Goal: Transaction & Acquisition: Purchase product/service

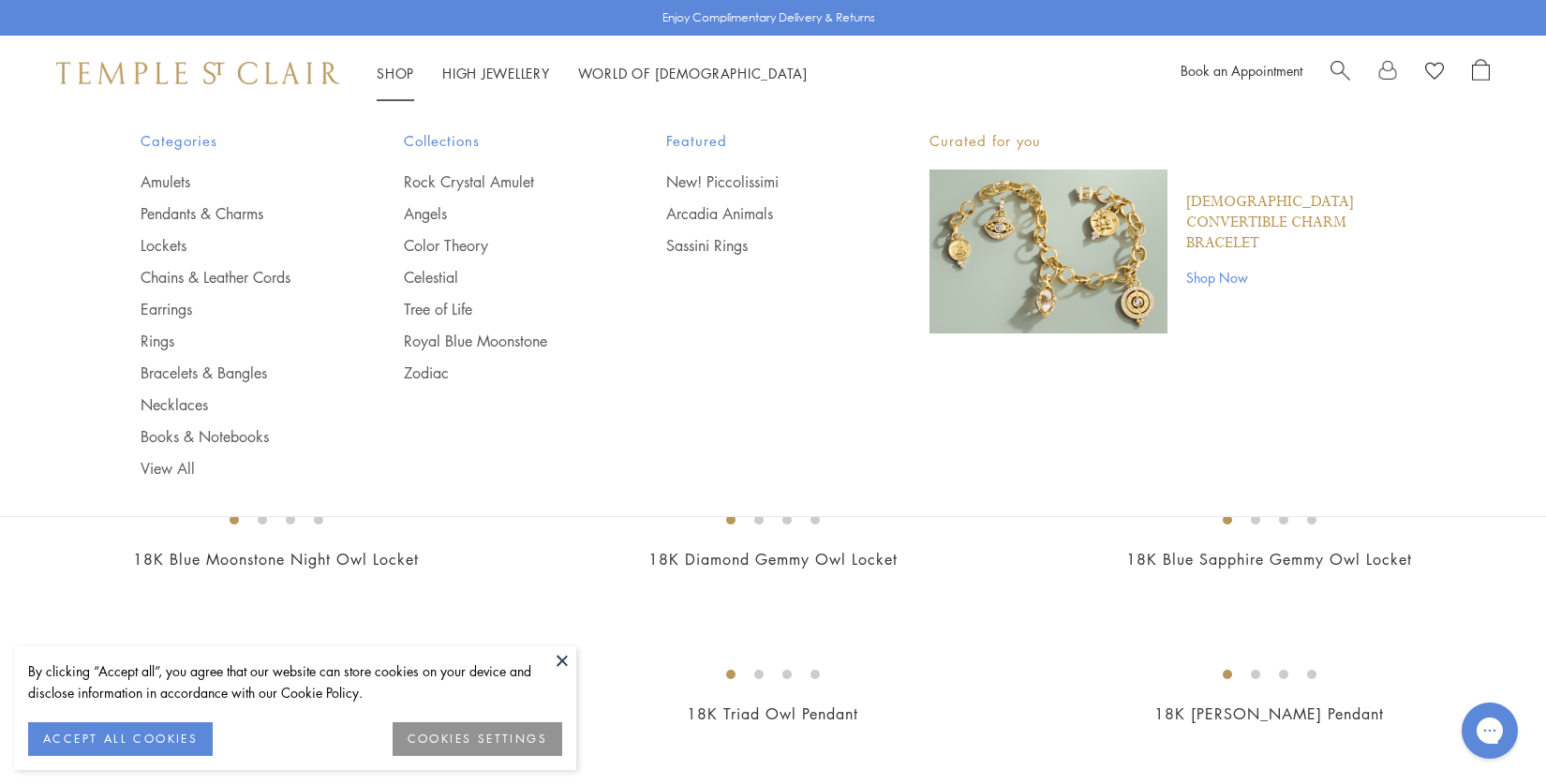
click at [406, 65] on link "Shop Shop" at bounding box center [395, 72] width 38 height 18
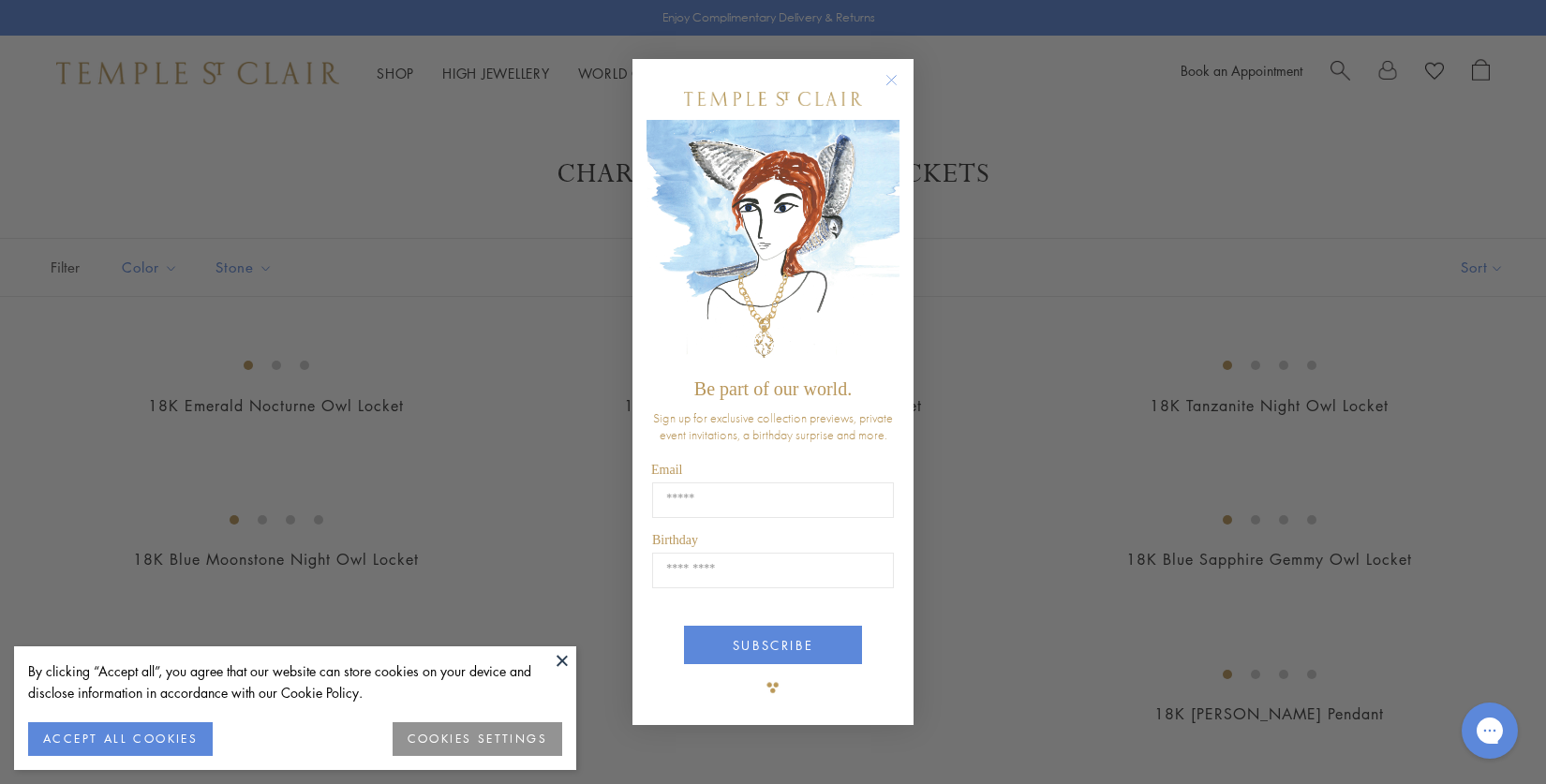
click at [883, 78] on circle "Close dialog" at bounding box center [891, 79] width 22 height 22
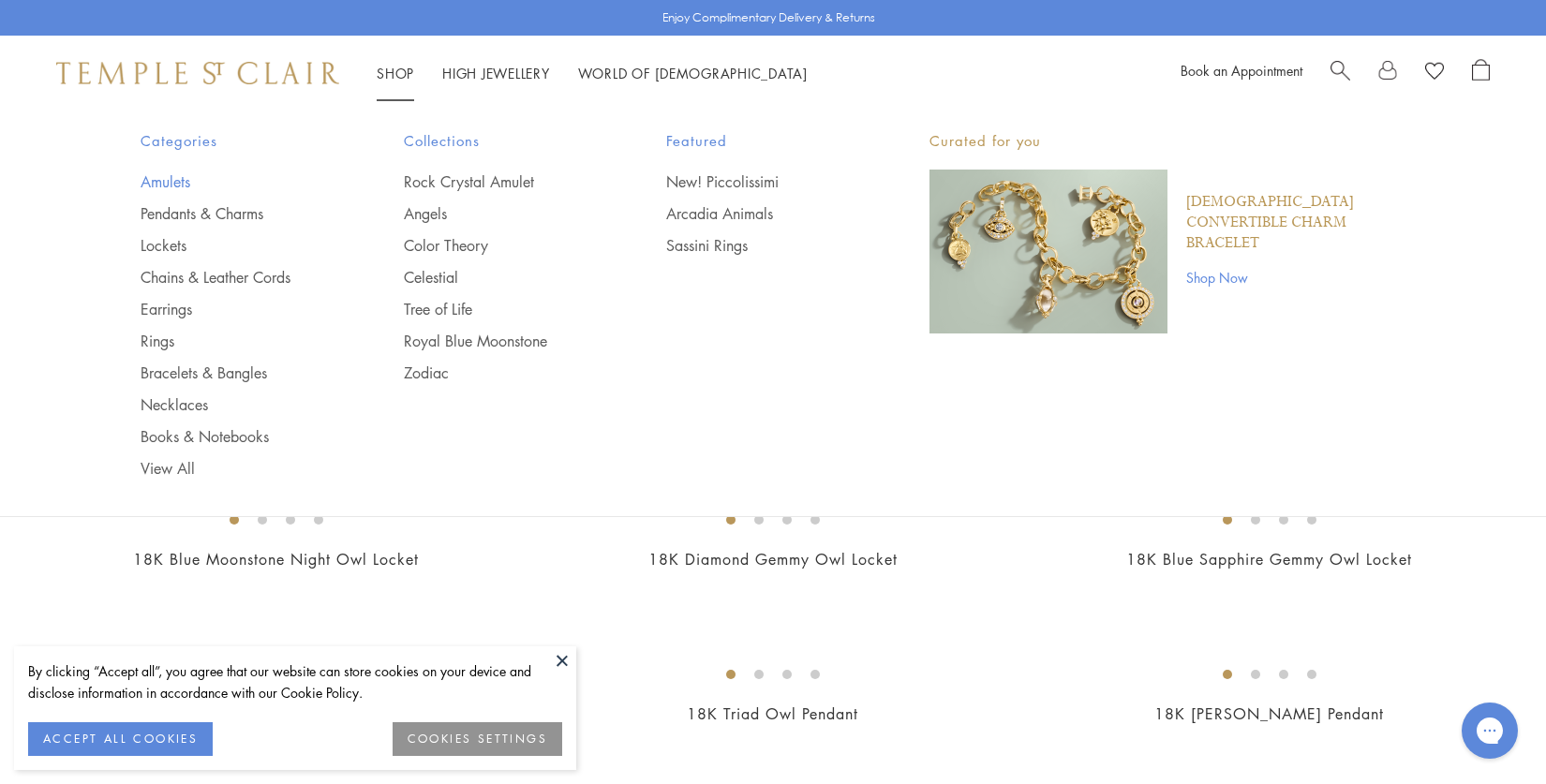
click at [161, 180] on link "Amulets" at bounding box center [234, 181] width 188 height 20
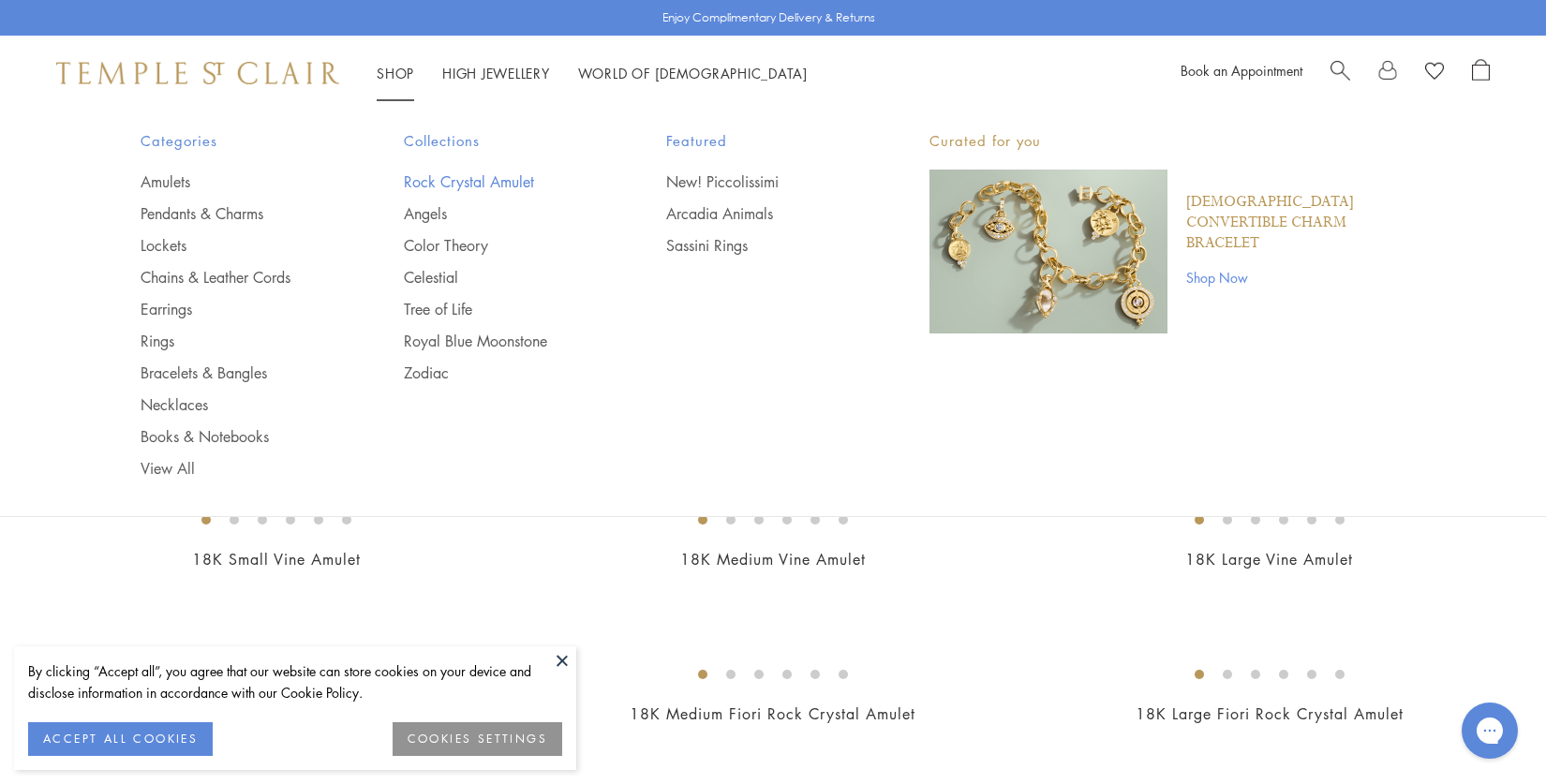
click at [464, 181] on link "Rock Crystal Amulet" at bounding box center [497, 181] width 188 height 20
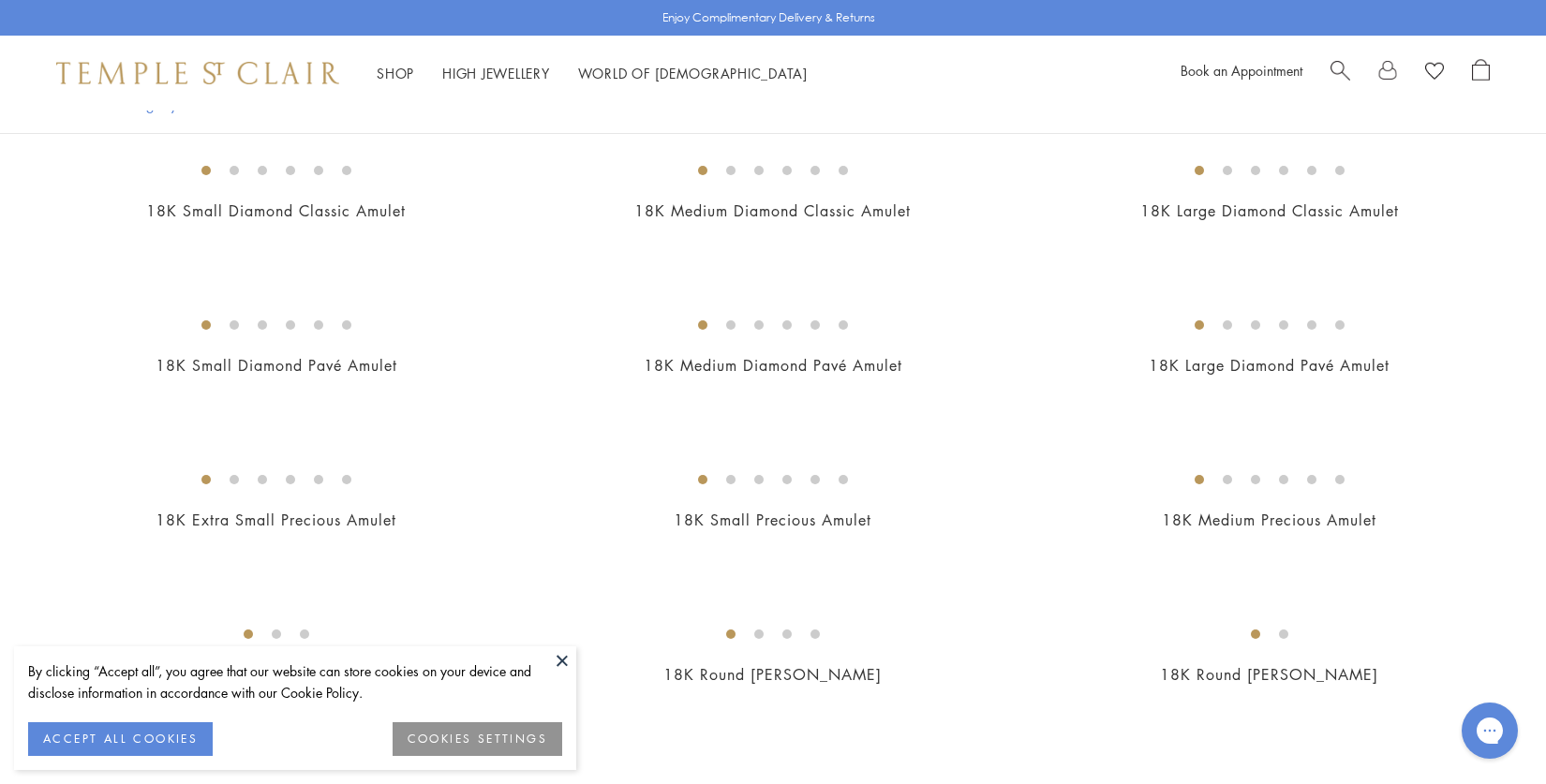
scroll to position [1453, 0]
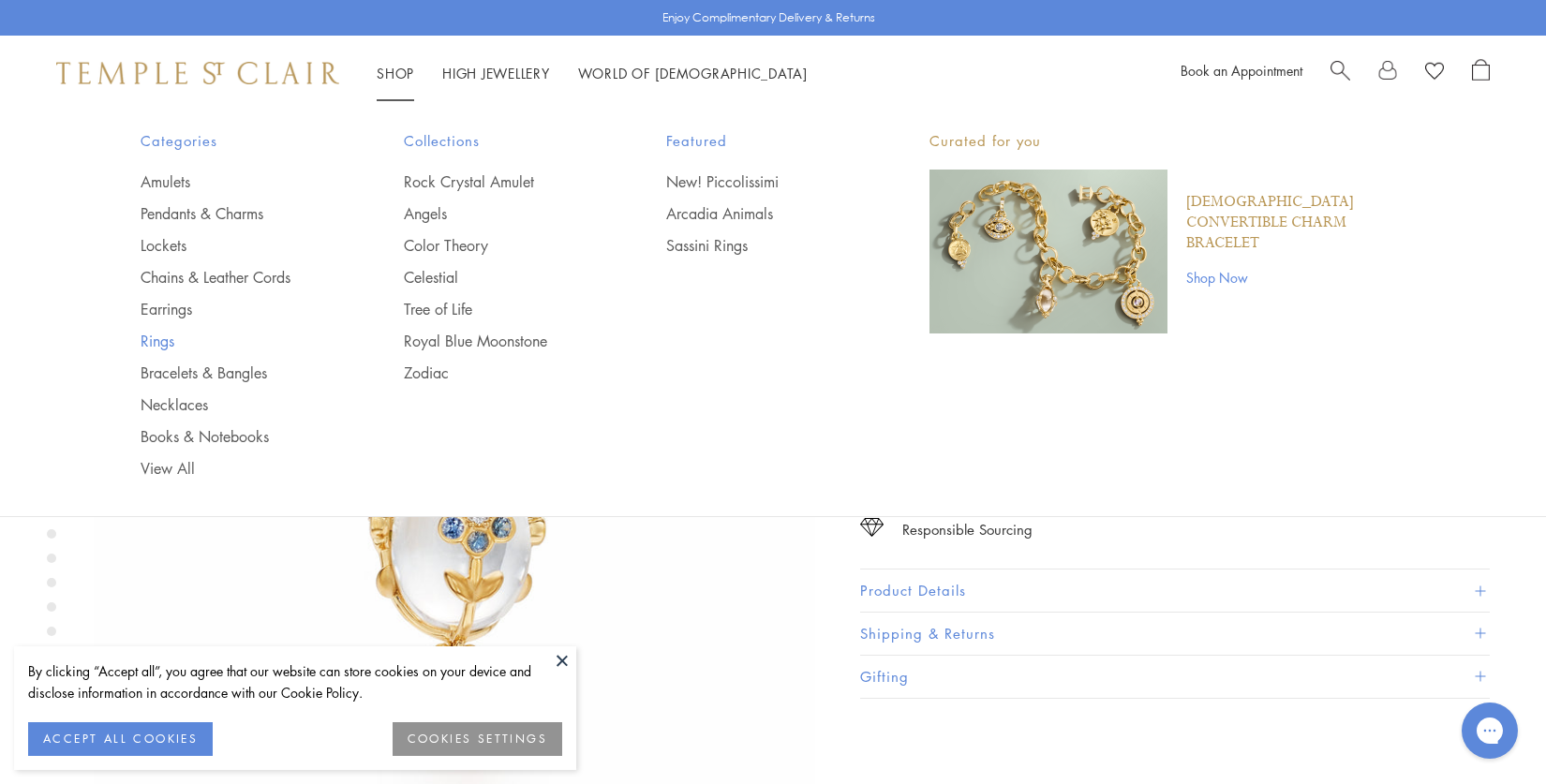
click at [158, 335] on link "Rings" at bounding box center [234, 340] width 188 height 20
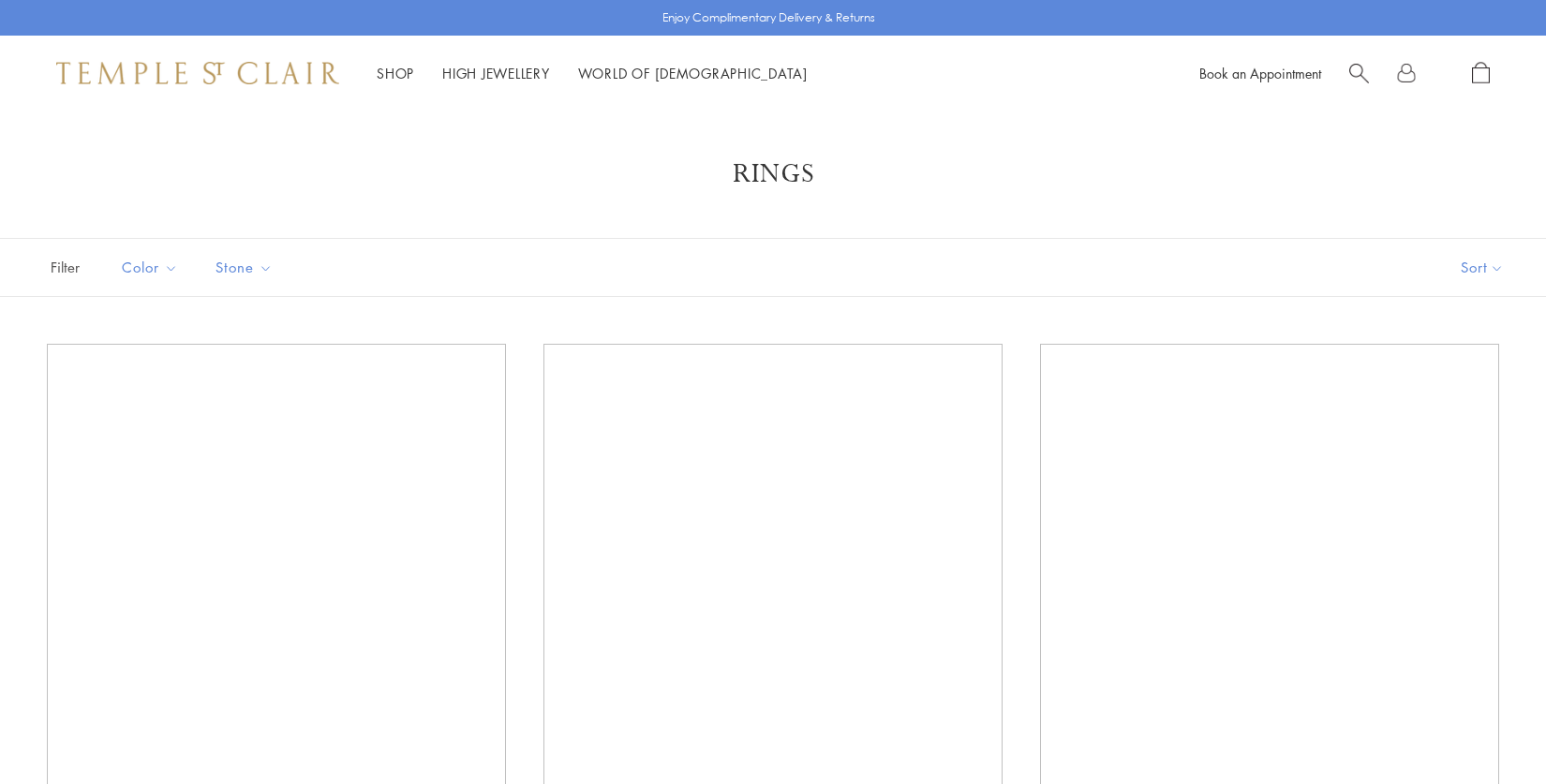
scroll to position [281, 0]
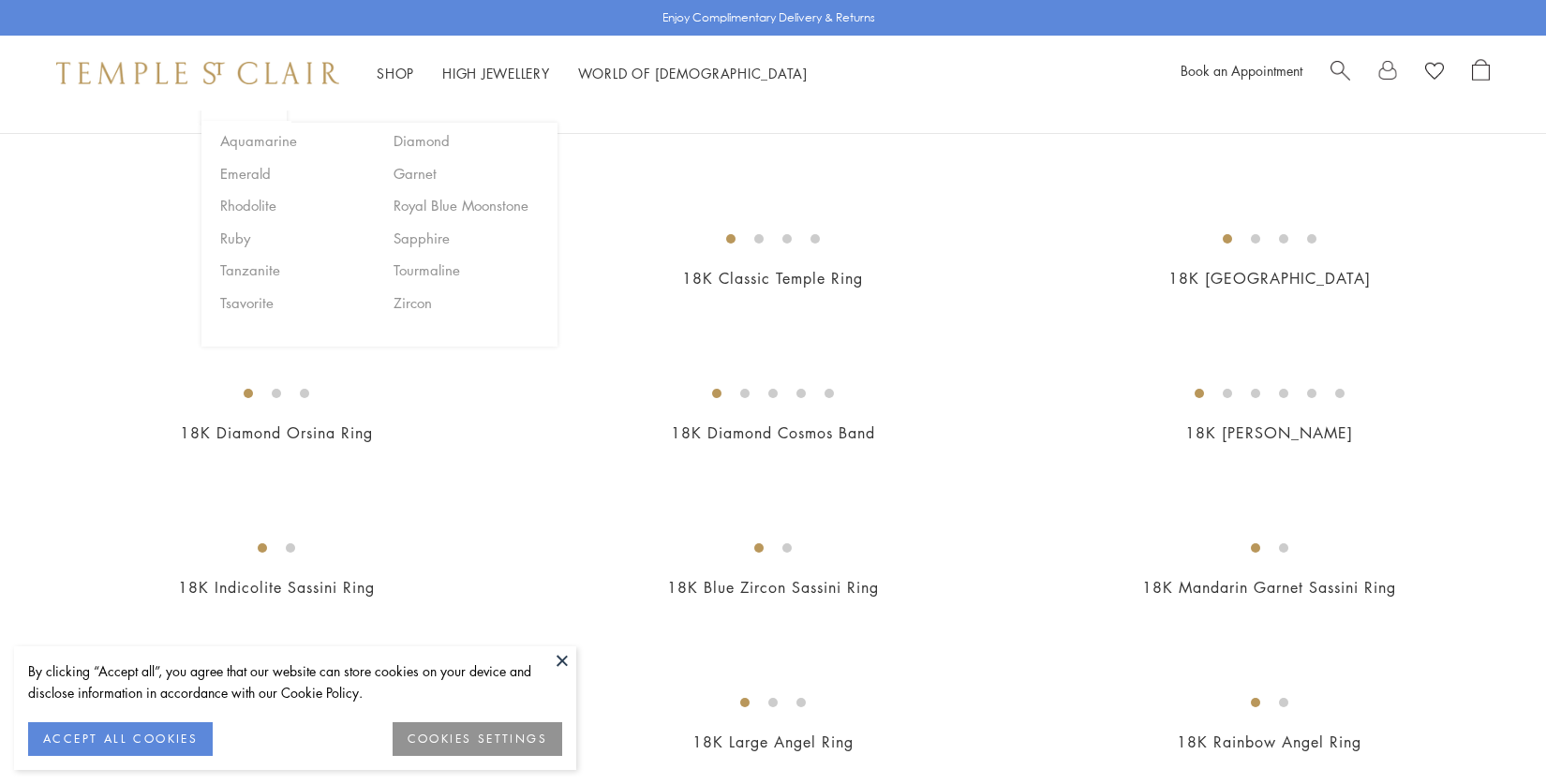
click at [249, 117] on span "Stone" at bounding box center [247, 104] width 81 height 23
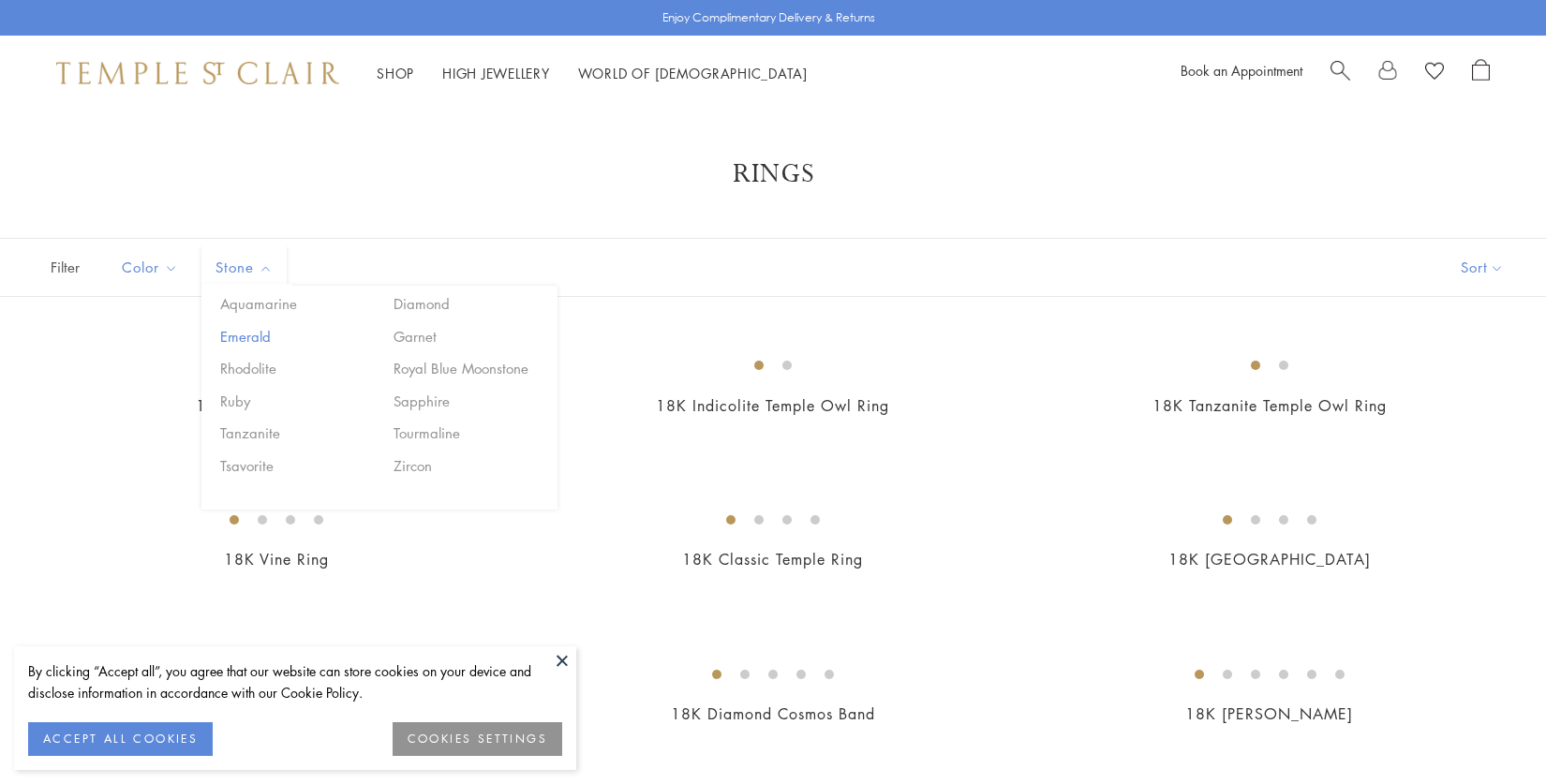
scroll to position [0, 0]
click at [439, 366] on button "Royal Blue Moonstone" at bounding box center [468, 369] width 159 height 21
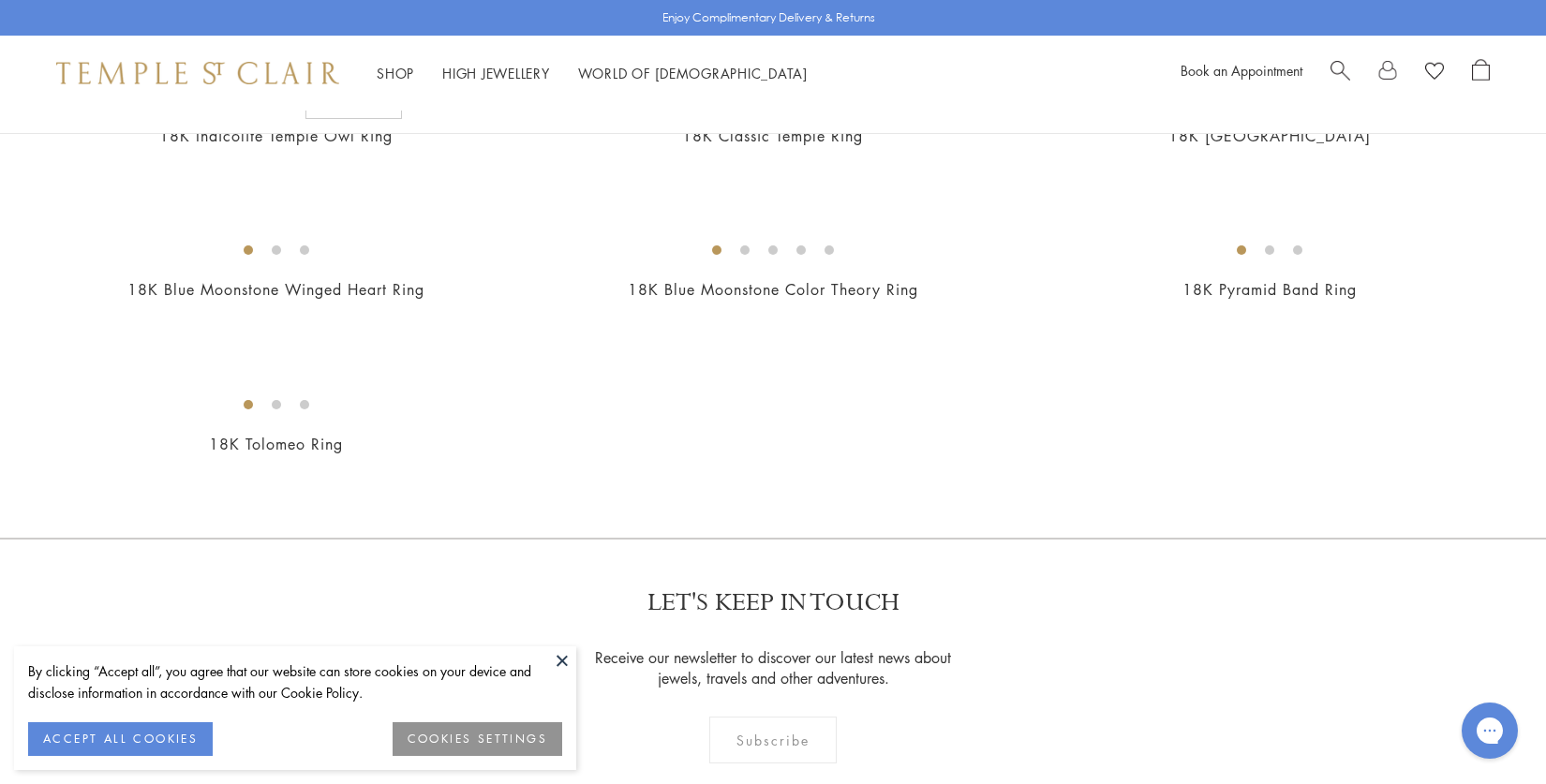
scroll to position [290, 0]
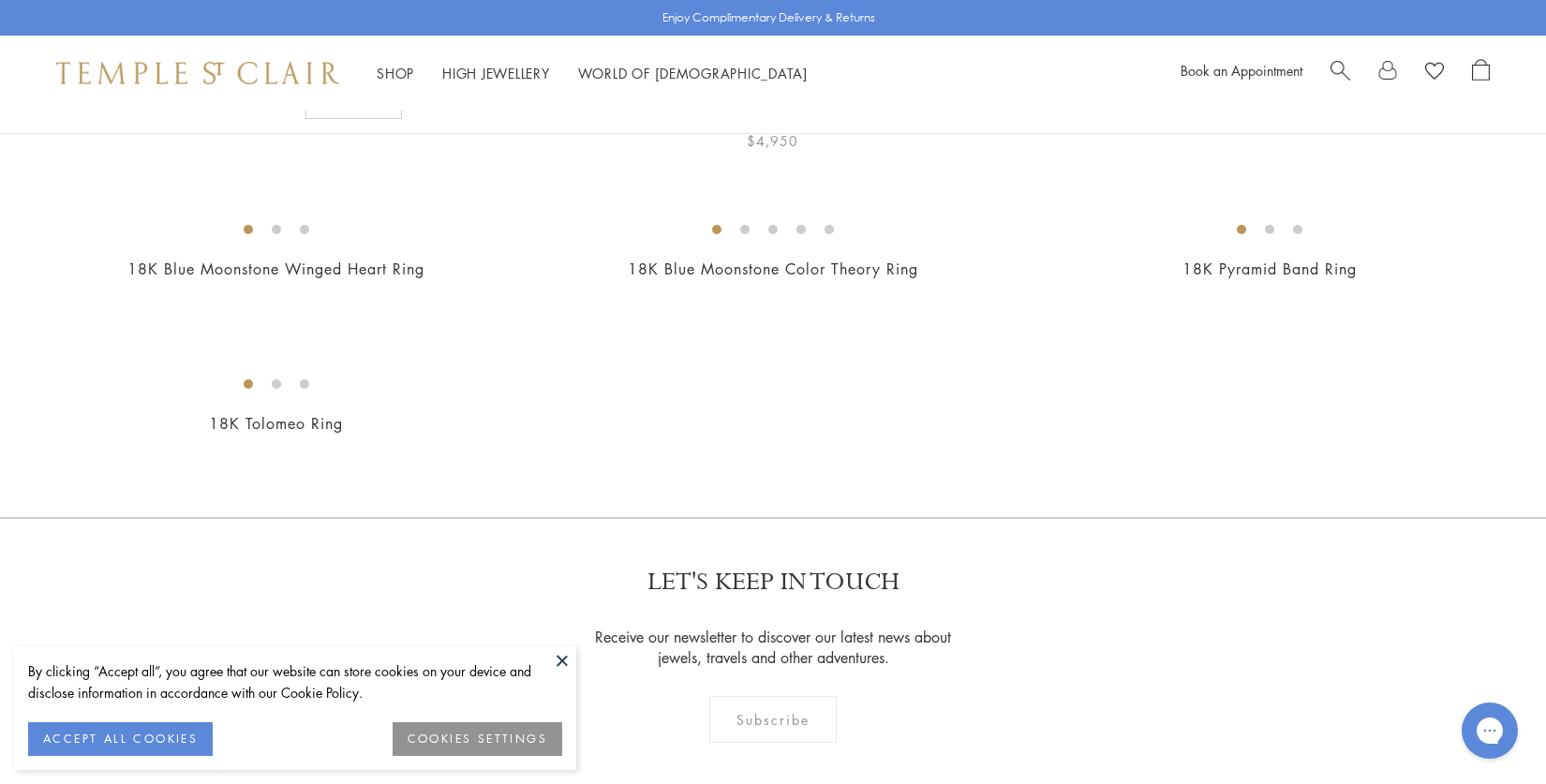
click at [773, 125] on link "18K Classic Temple Ring" at bounding box center [773, 115] width 181 height 20
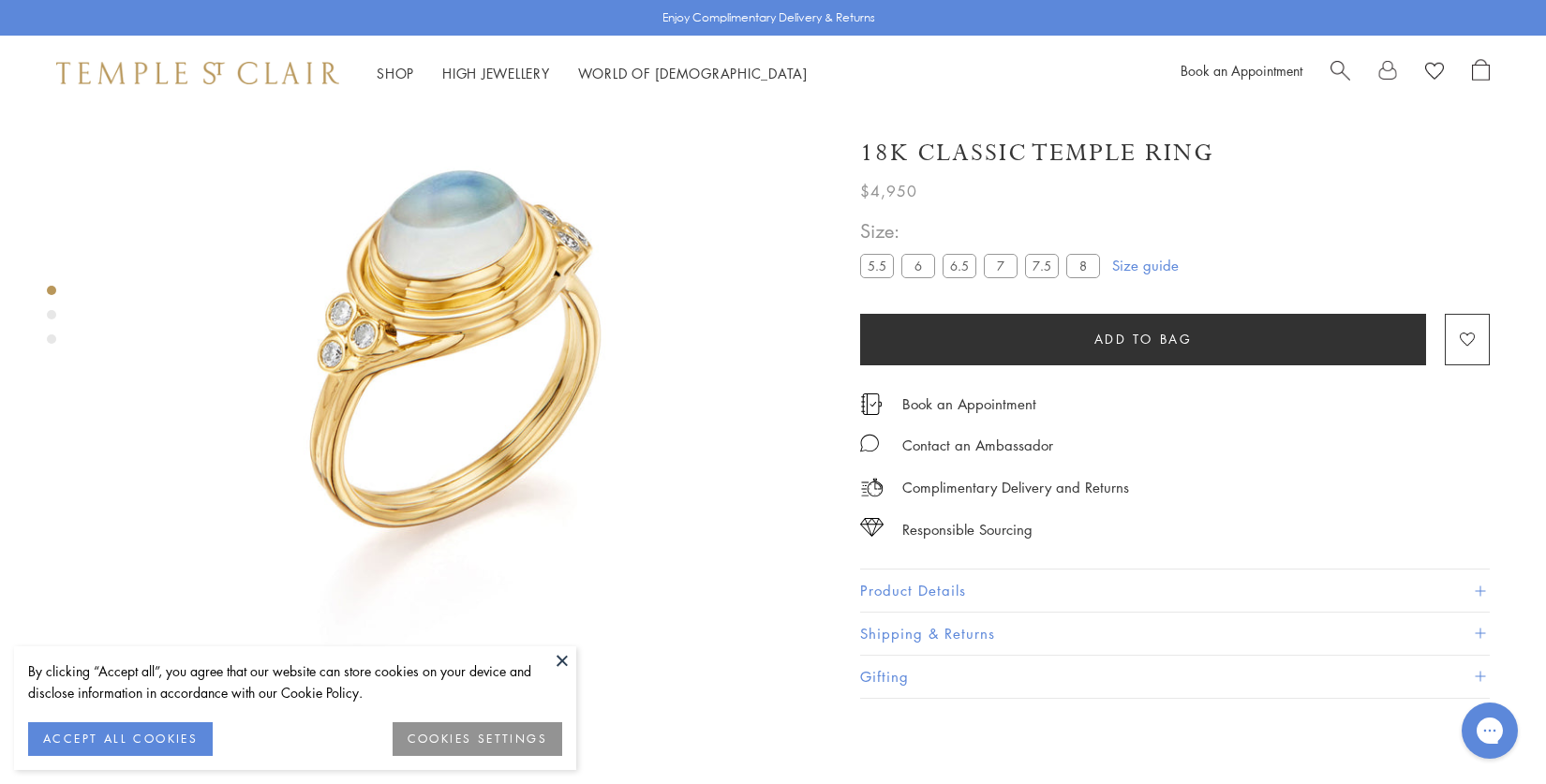
click at [563, 655] on button at bounding box center [562, 660] width 28 height 28
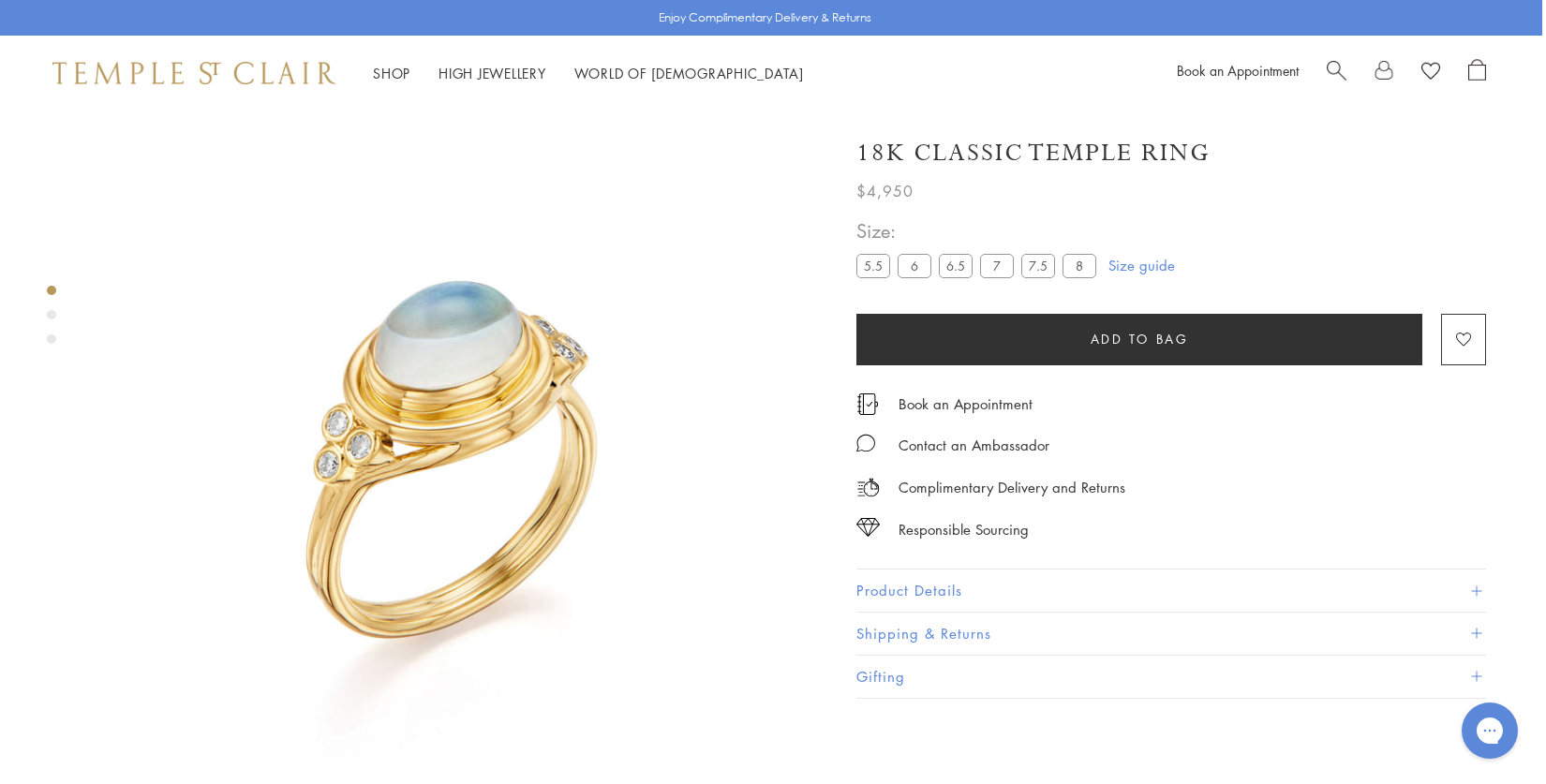
scroll to position [0, 4]
